Goal: Task Accomplishment & Management: Manage account settings

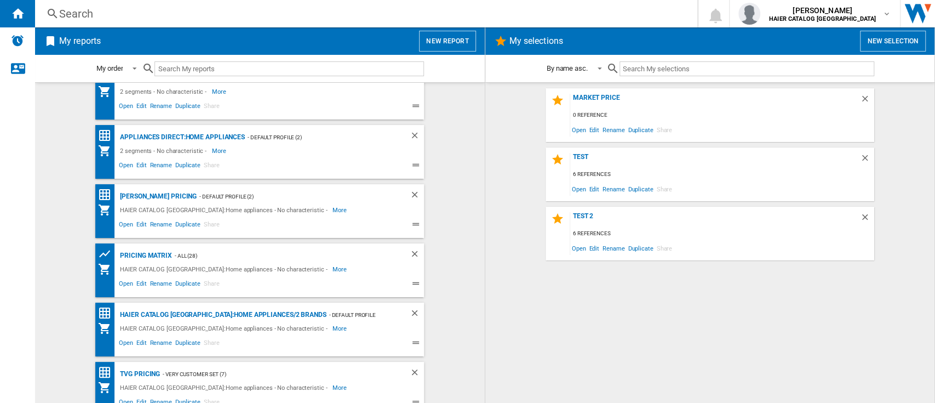
scroll to position [35, 0]
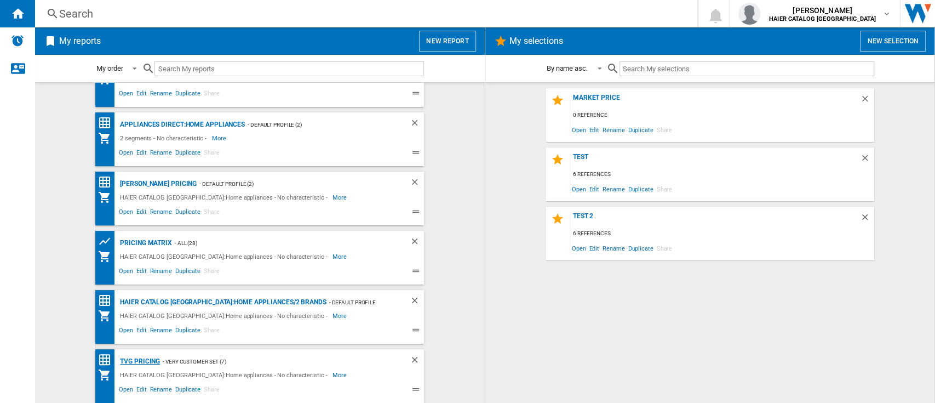
click at [134, 360] on div "TVG Pricing" at bounding box center [138, 361] width 43 height 14
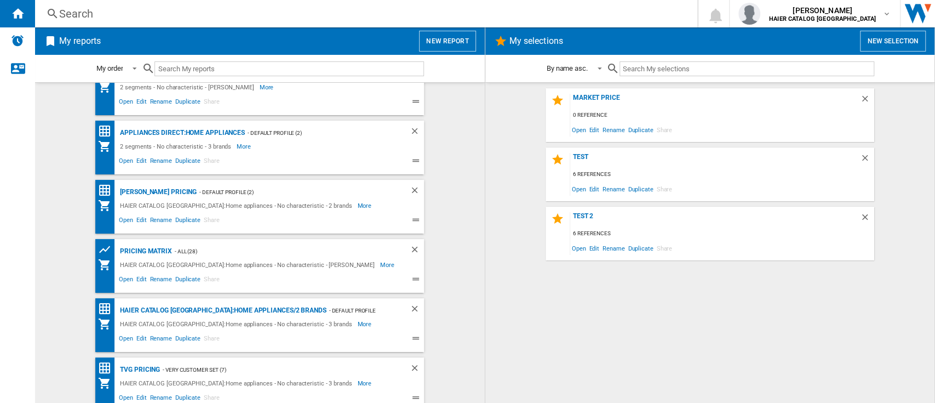
scroll to position [35, 0]
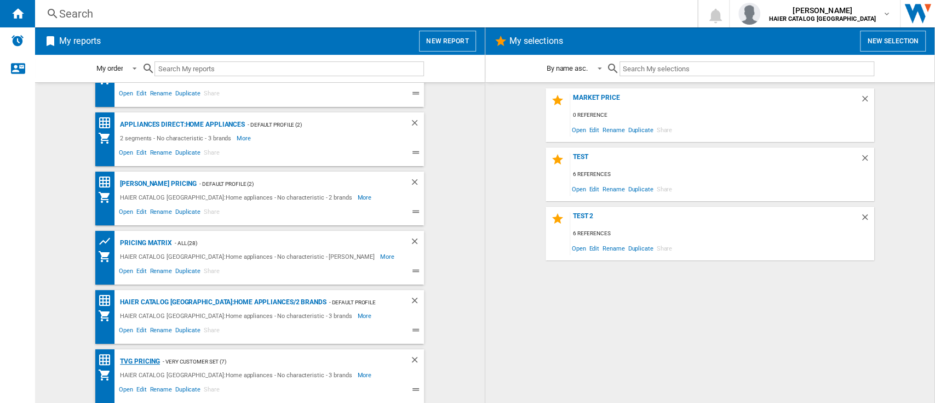
click at [136, 356] on div "TVG Pricing" at bounding box center [138, 361] width 43 height 14
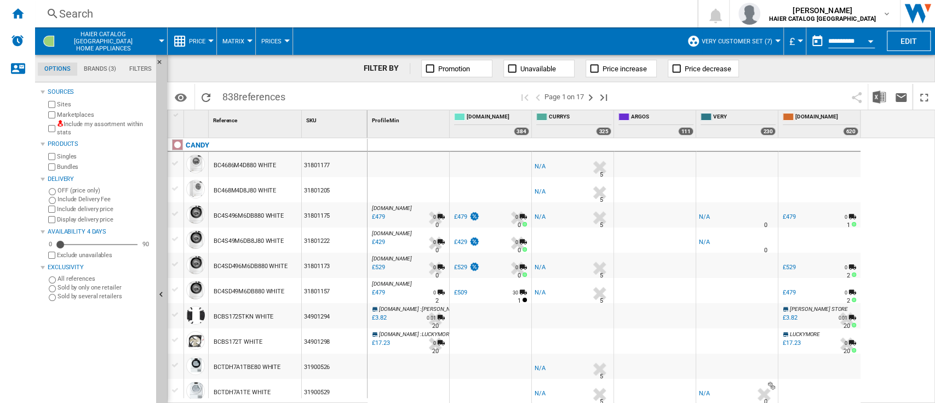
click at [760, 38] on span "Very customer set (7)" at bounding box center [737, 41] width 71 height 7
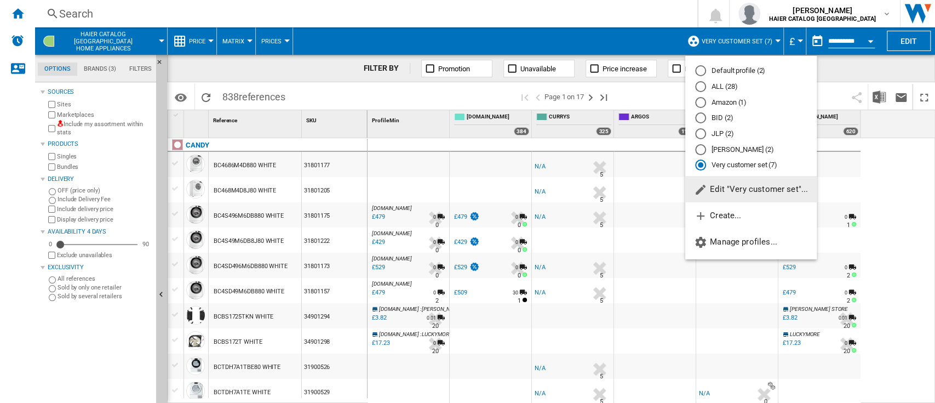
click at [723, 191] on span "Edit "Very customer set"..." at bounding box center [751, 189] width 114 height 10
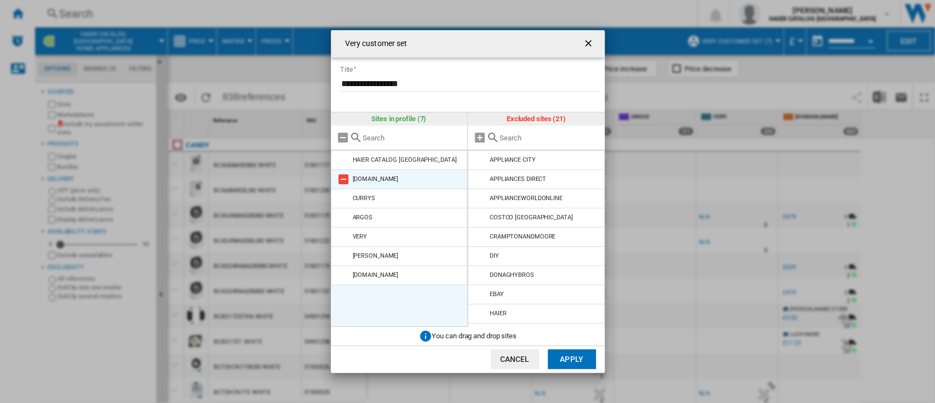
click at [340, 174] on md-icon at bounding box center [343, 179] width 13 height 13
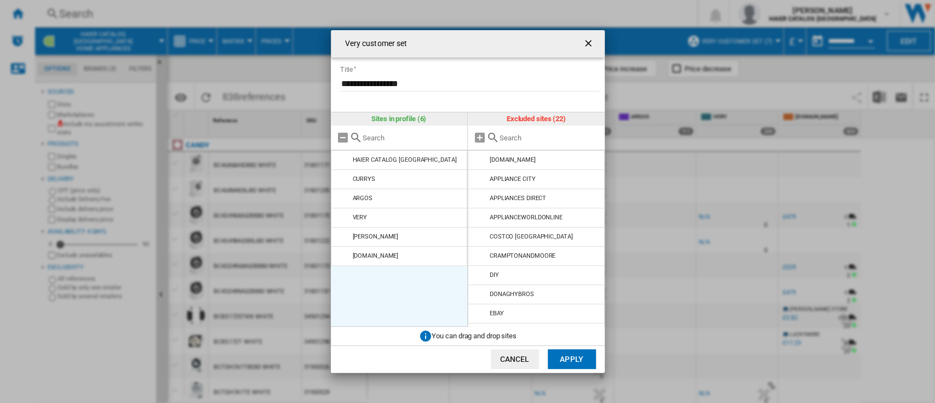
click at [340, 174] on md-icon at bounding box center [343, 179] width 13 height 13
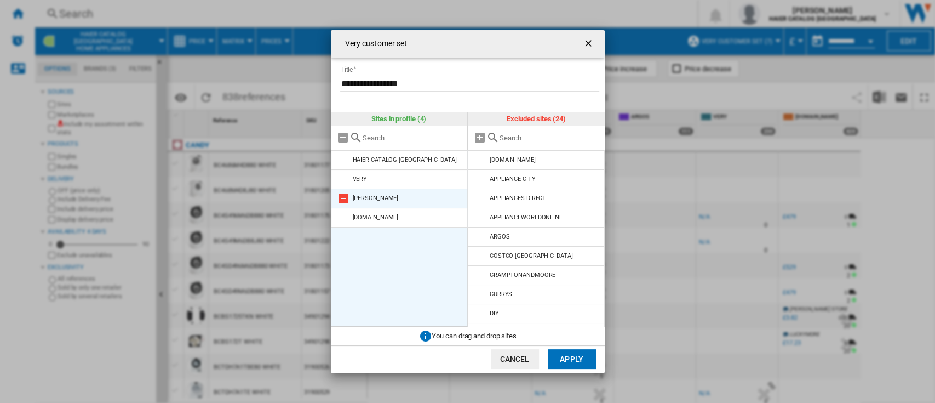
click at [339, 193] on md-icon at bounding box center [343, 198] width 13 height 13
click at [345, 199] on md-icon at bounding box center [343, 198] width 13 height 13
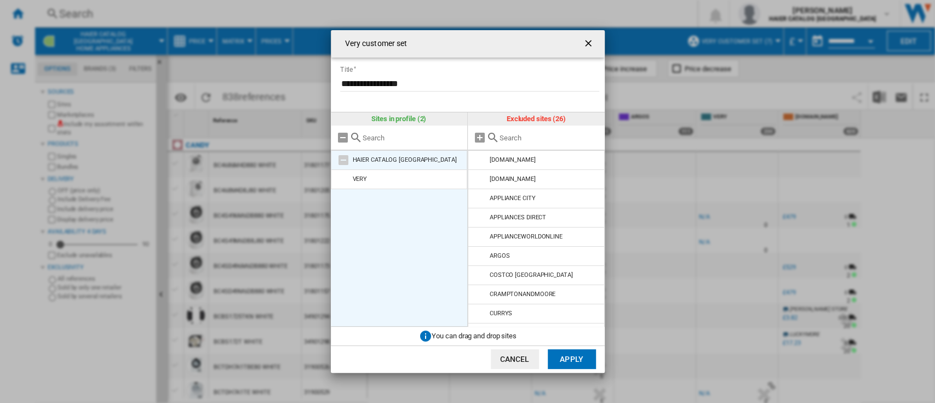
click at [344, 158] on md-icon at bounding box center [343, 159] width 13 height 13
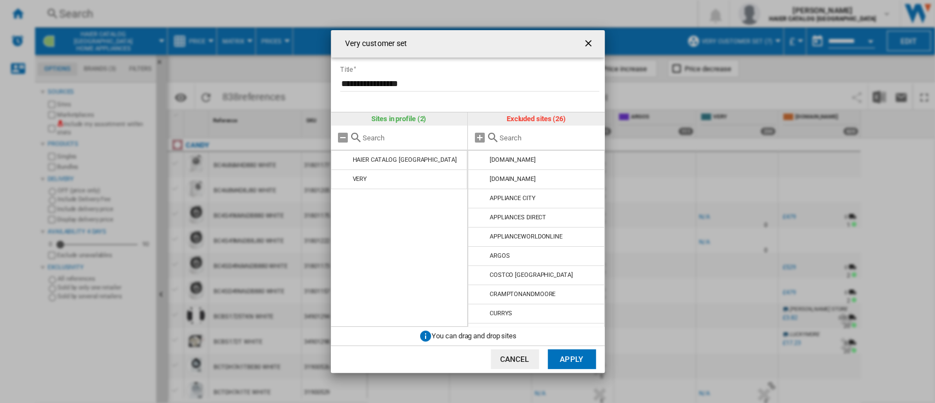
click at [574, 356] on button "Apply" at bounding box center [572, 359] width 48 height 20
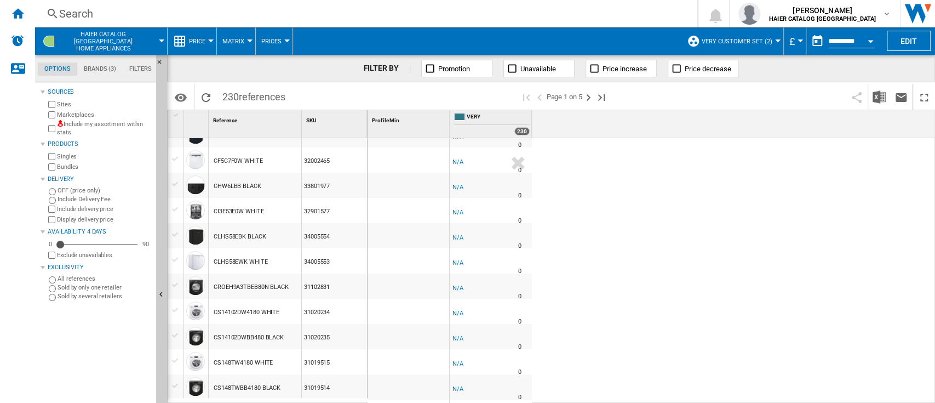
scroll to position [1008, 0]
